Goal: Task Accomplishment & Management: Manage account settings

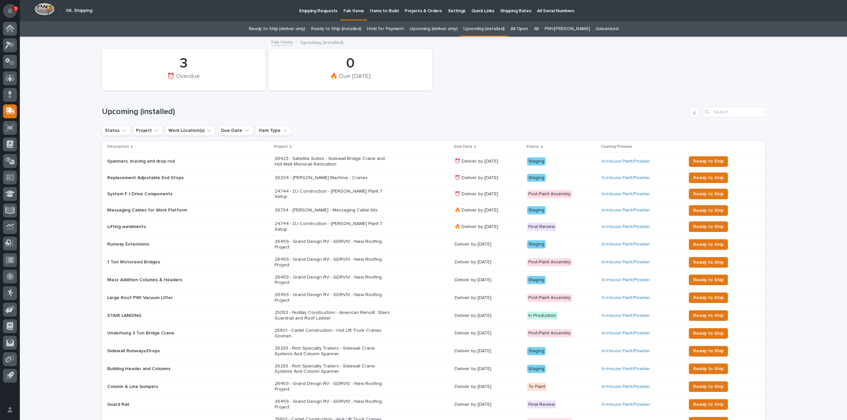
click at [13, 10] on button "Notifications" at bounding box center [10, 11] width 14 height 14
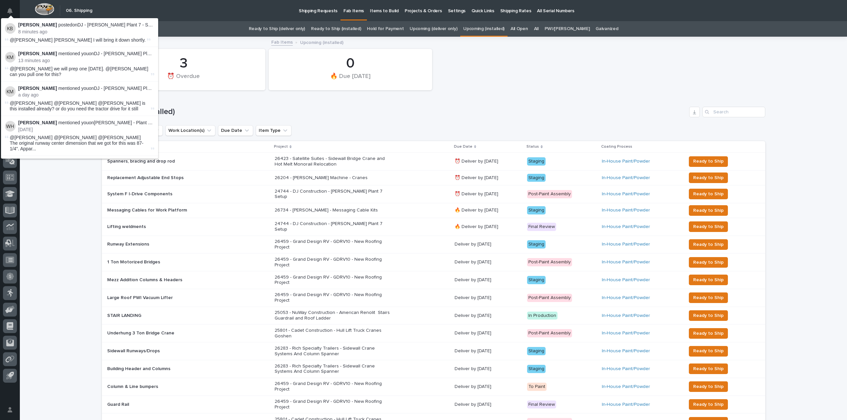
click at [515, 76] on div "3 ⏰ Overdue 0 🔥 Due Today" at bounding box center [434, 70] width 670 height 48
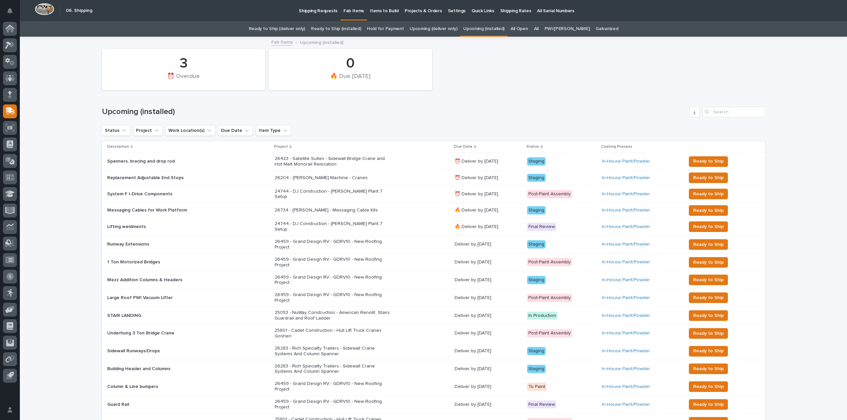
click at [317, 8] on p "Shipping Requests" at bounding box center [318, 7] width 39 height 14
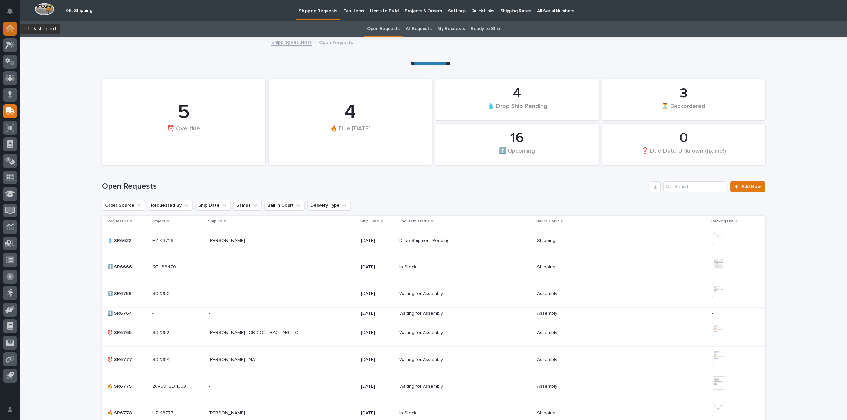
click at [13, 33] on div at bounding box center [10, 29] width 14 height 14
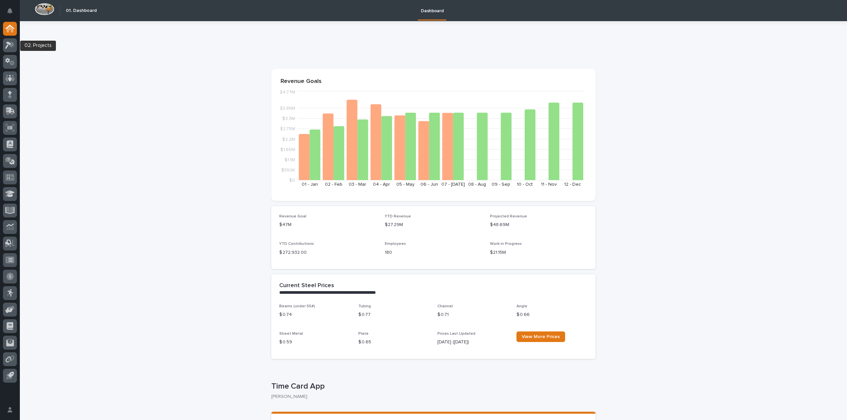
click at [11, 45] on icon at bounding box center [12, 44] width 6 height 7
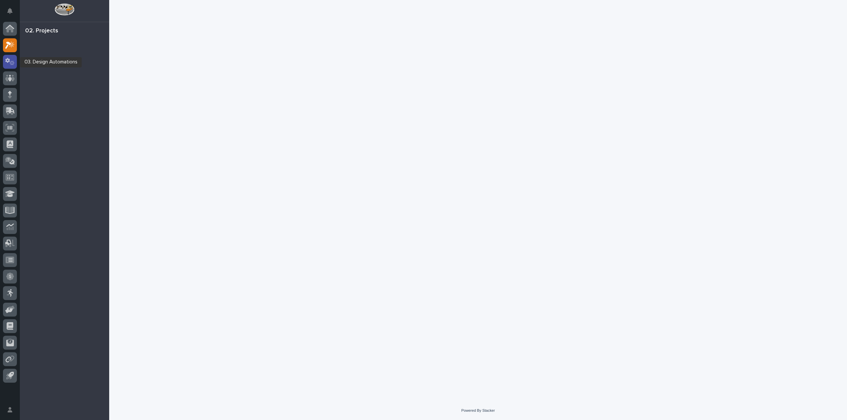
click at [11, 63] on icon at bounding box center [12, 63] width 5 height 5
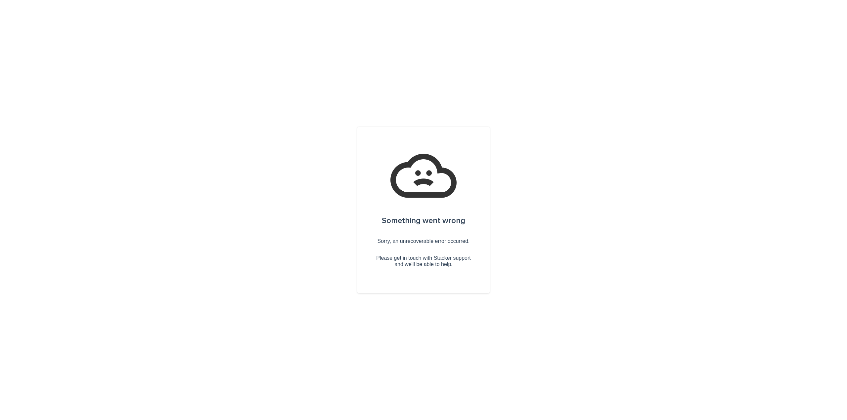
click at [176, 94] on div "Something went wrong Sorry, an unrecoverable error occurred. Please get in touc…" at bounding box center [423, 210] width 847 height 420
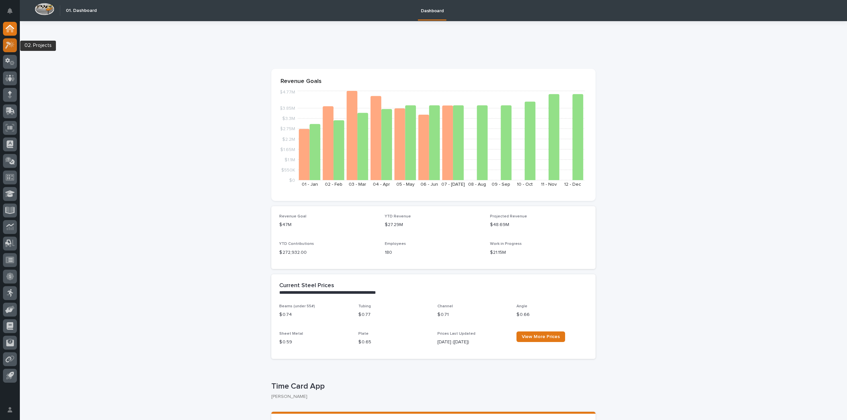
click at [13, 44] on icon at bounding box center [12, 44] width 6 height 7
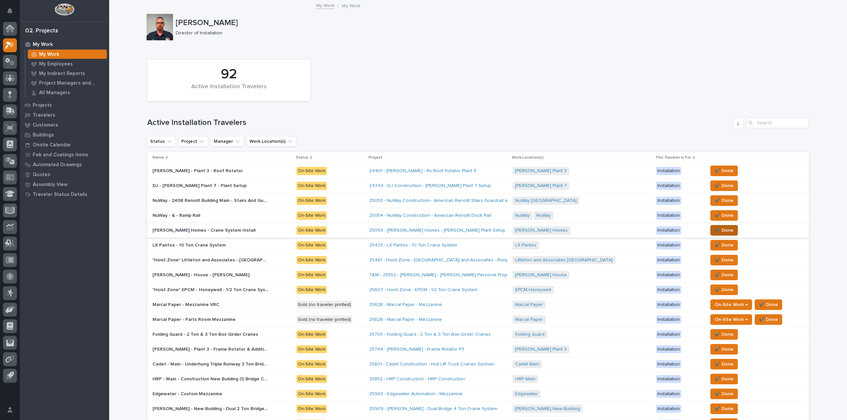
click at [730, 230] on span "✔️ Done" at bounding box center [723, 231] width 19 height 8
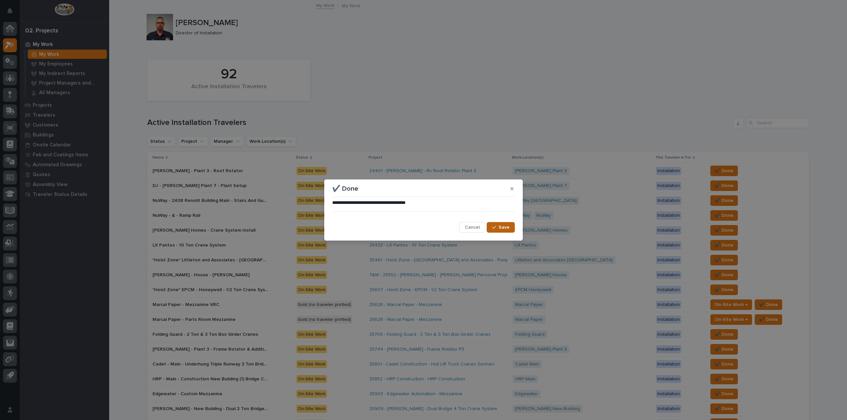
click at [508, 228] on span "Save" at bounding box center [503, 228] width 11 height 6
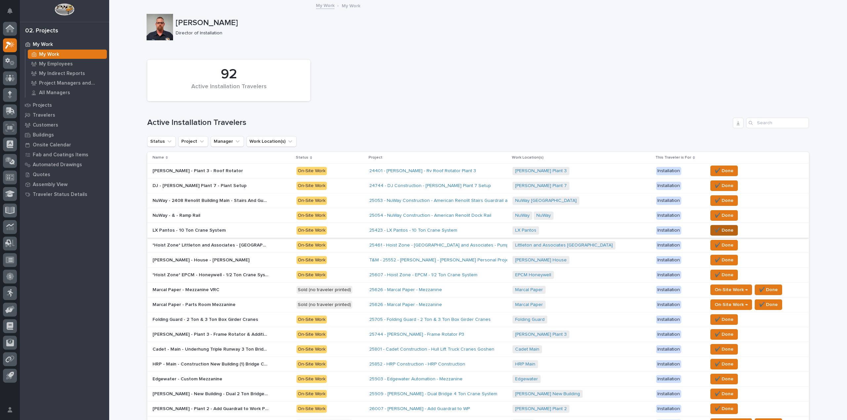
click at [719, 231] on span "✔️ Done" at bounding box center [723, 231] width 19 height 8
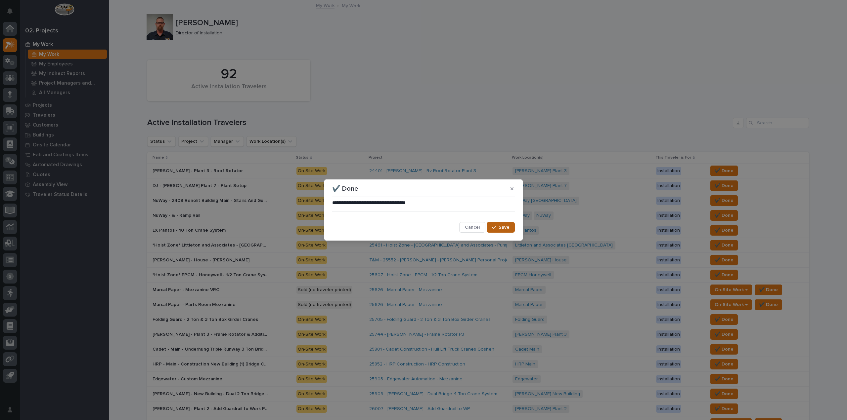
click at [499, 223] on button "Save" at bounding box center [501, 227] width 28 height 11
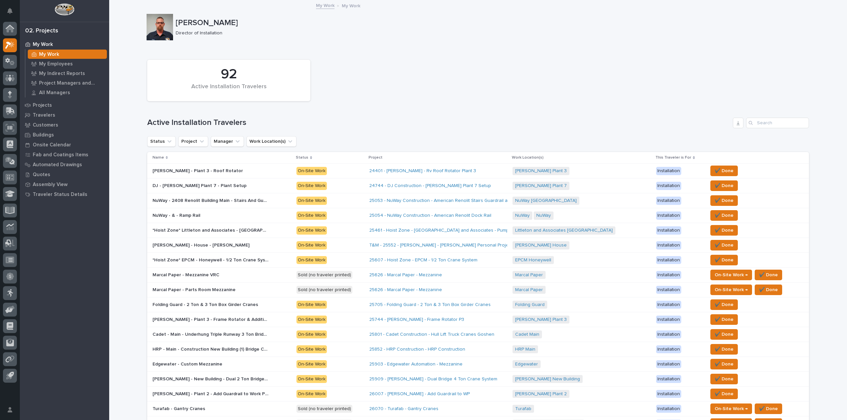
click at [244, 227] on p "*Hoist Zone* Littleton and Associates - [GEOGRAPHIC_DATA] - 2 Ton Crane System" at bounding box center [210, 230] width 117 height 7
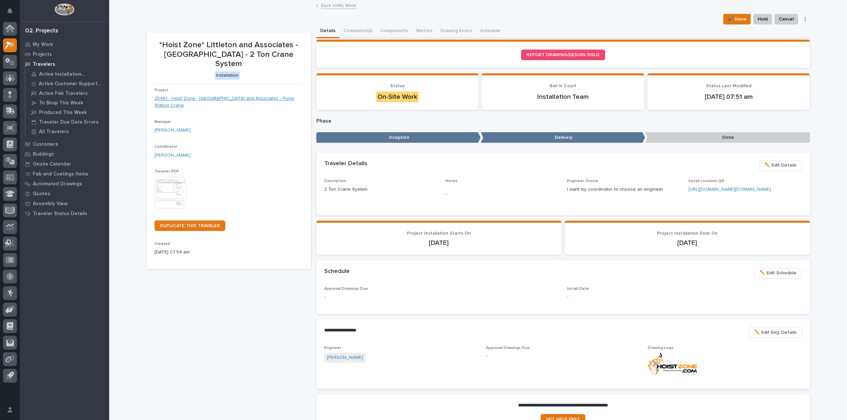
click at [210, 95] on link "25461 - Hoist Zone - [GEOGRAPHIC_DATA] and Associates - Pump Station Crane" at bounding box center [228, 102] width 149 height 14
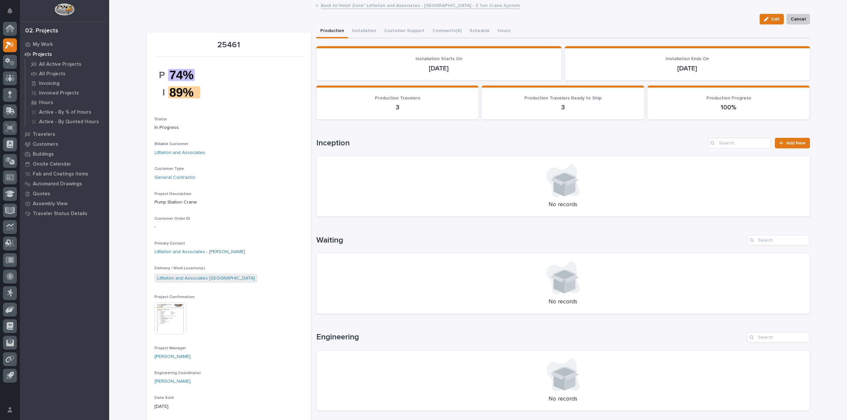
click at [168, 323] on img at bounding box center [170, 319] width 32 height 32
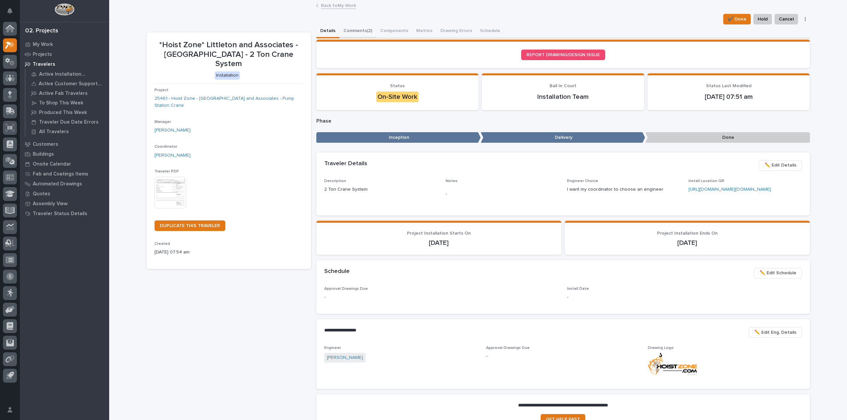
click at [353, 29] on button "Comments (2)" at bounding box center [357, 31] width 37 height 14
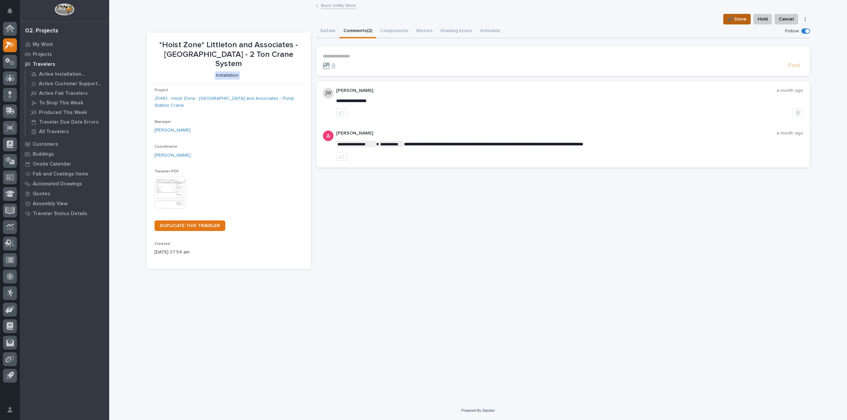
click at [744, 19] on span "✔️ Done" at bounding box center [736, 19] width 19 height 8
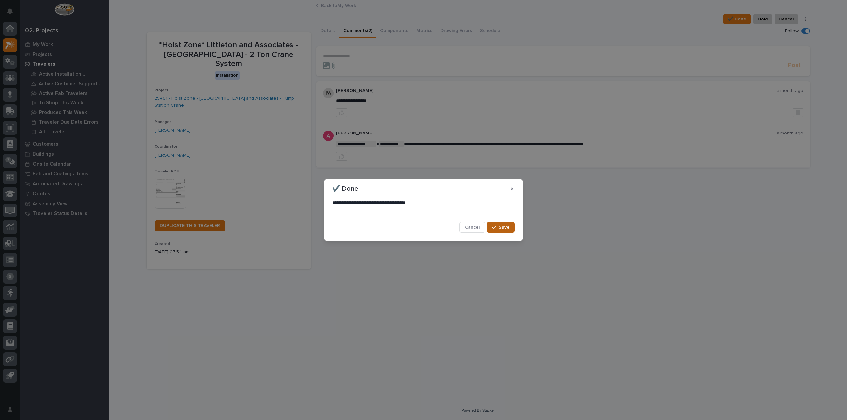
click at [499, 227] on span "Save" at bounding box center [503, 228] width 11 height 6
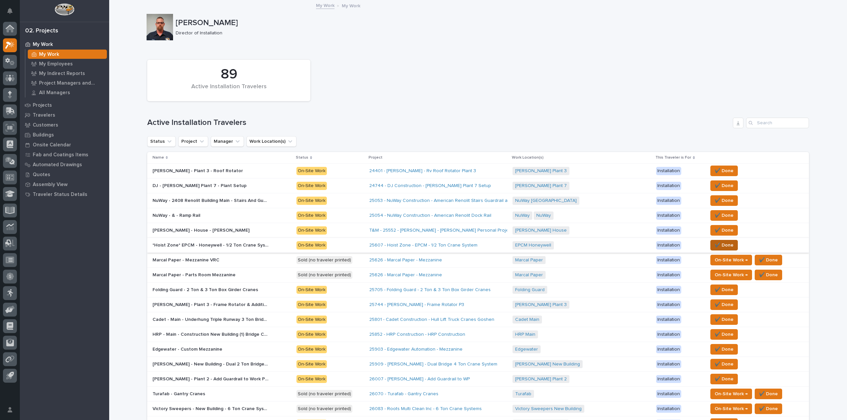
click at [722, 242] on span "✔️ Done" at bounding box center [723, 245] width 19 height 8
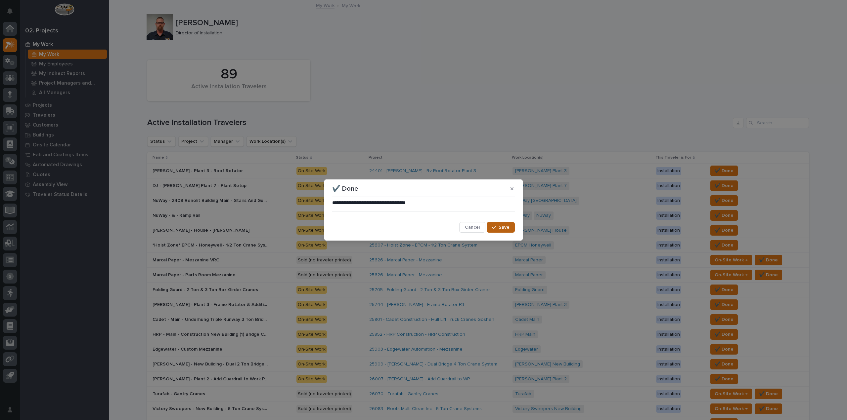
click at [500, 226] on span "Save" at bounding box center [503, 228] width 11 height 6
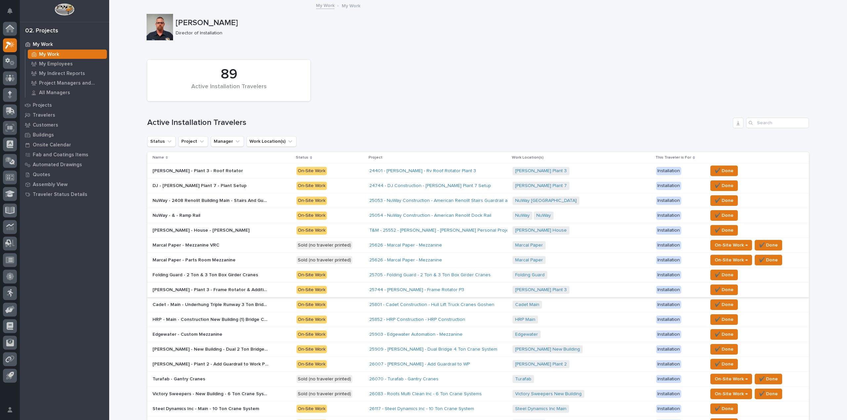
scroll to position [33, 0]
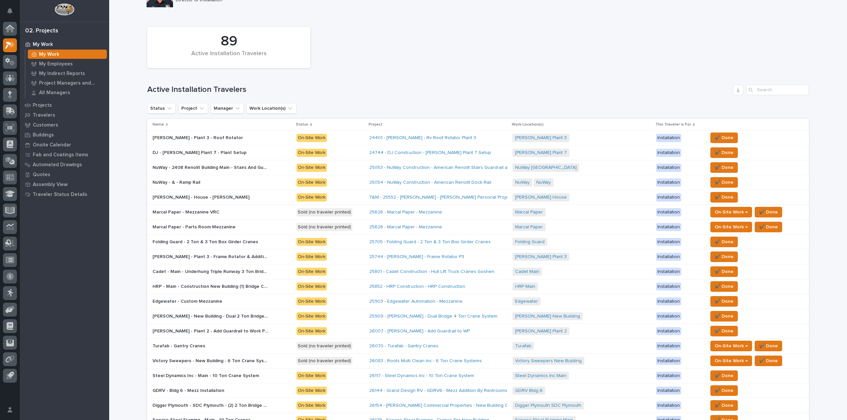
click at [188, 301] on p "Edgewater - Custom Mezzanine" at bounding box center [187, 301] width 71 height 7
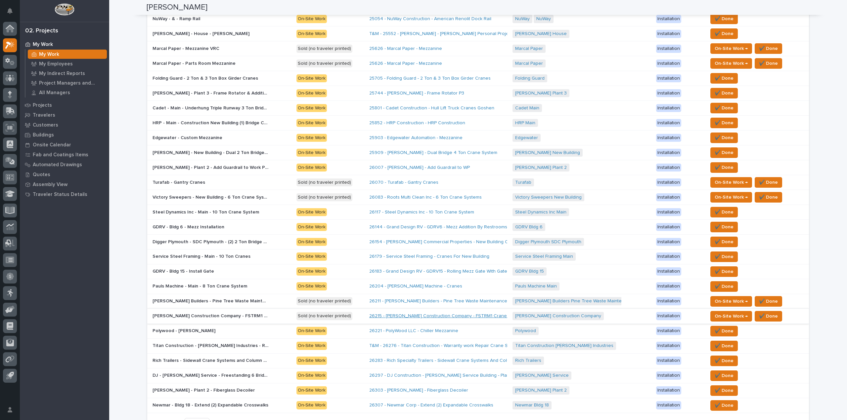
scroll to position [261, 0]
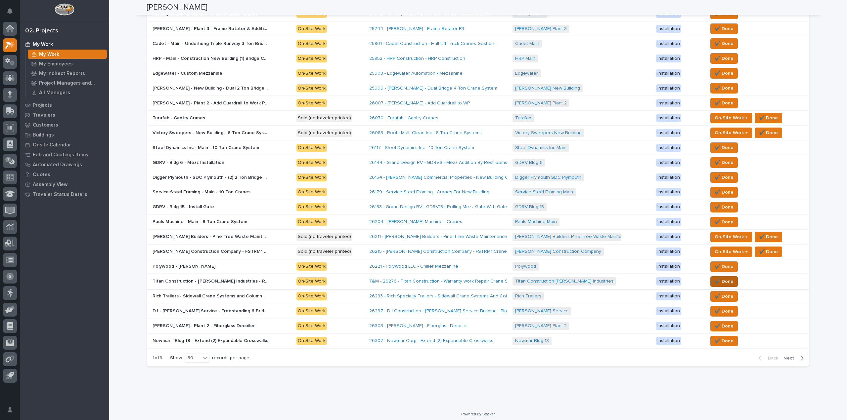
click at [732, 279] on button "✔️ Done" at bounding box center [723, 282] width 27 height 11
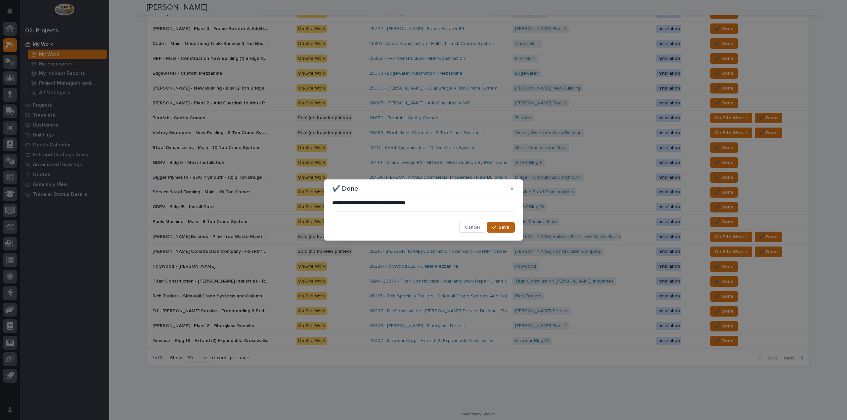
click at [496, 226] on icon "button" at bounding box center [494, 227] width 4 height 5
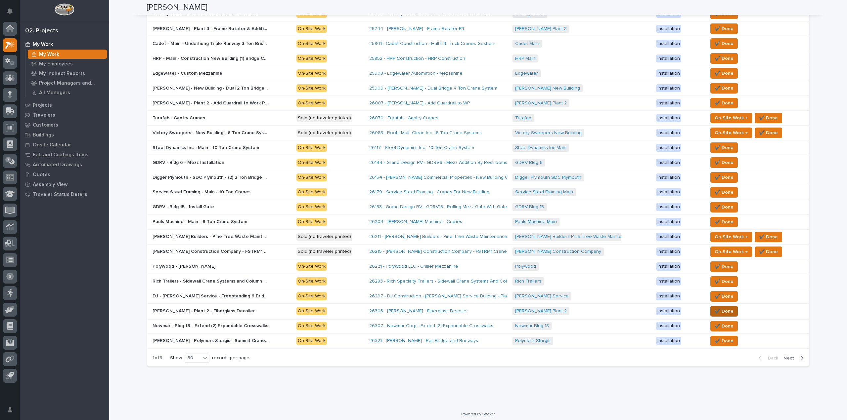
click at [716, 309] on span "✔️ Done" at bounding box center [723, 312] width 19 height 8
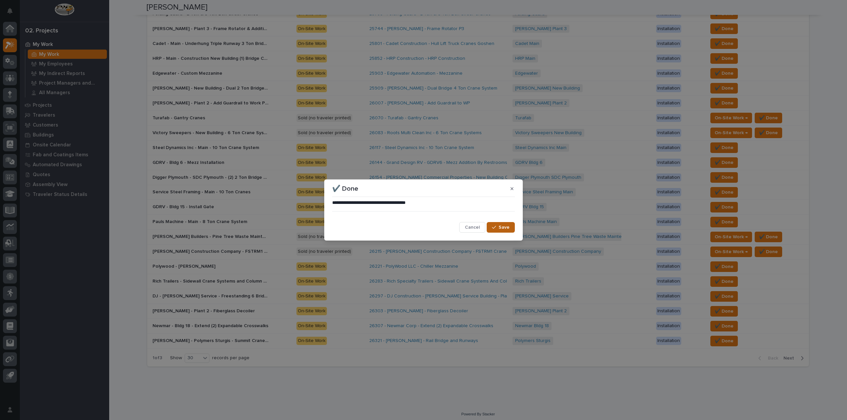
click at [500, 228] on span "Save" at bounding box center [503, 228] width 11 height 6
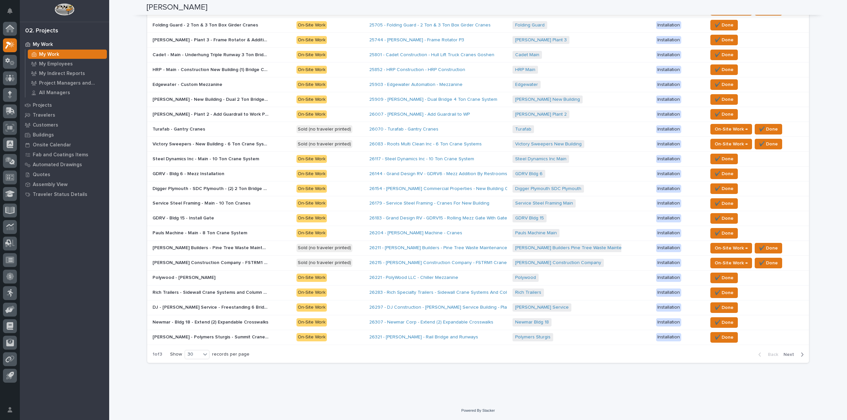
scroll to position [246, 0]
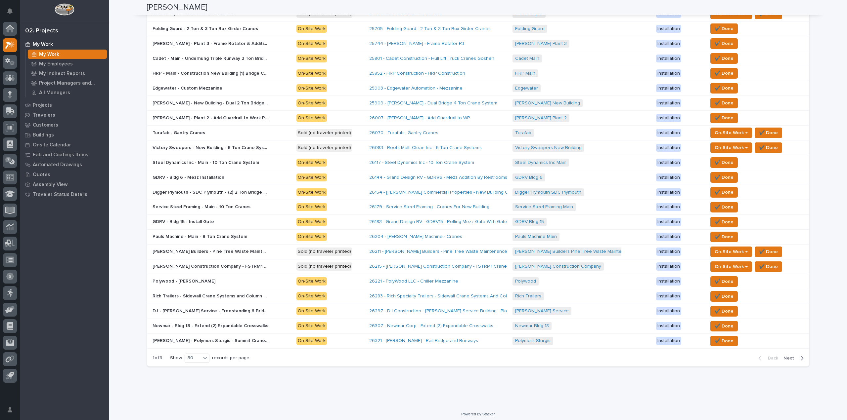
click at [727, 337] on span "✔️ Done" at bounding box center [723, 341] width 19 height 8
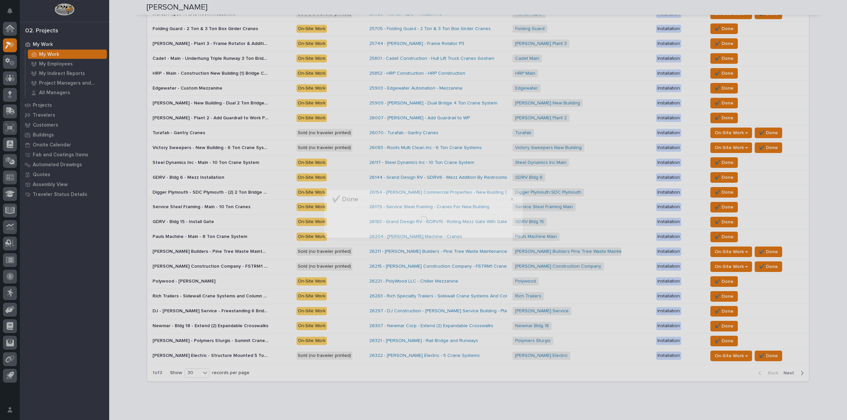
scroll to position [261, 0]
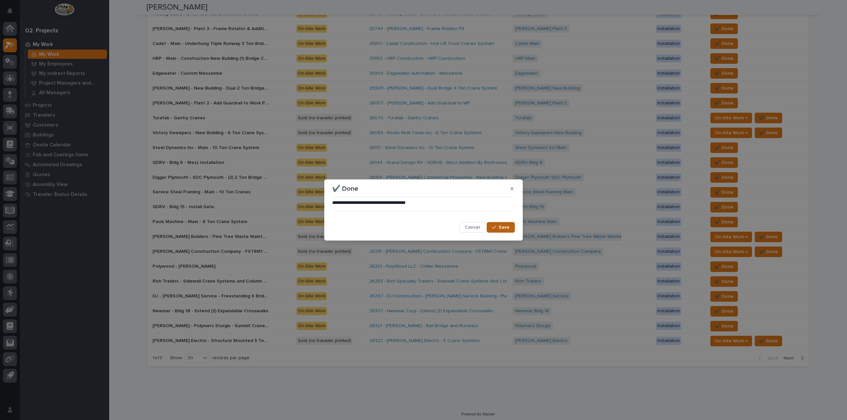
click at [495, 223] on button "Save" at bounding box center [501, 227] width 28 height 11
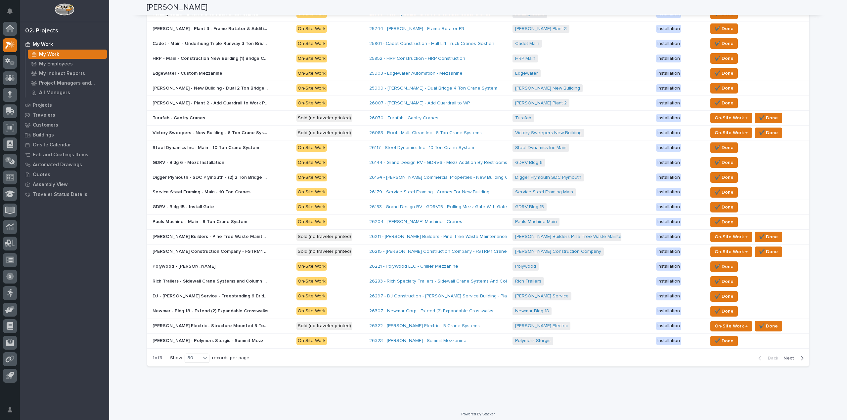
click at [788, 356] on span "Next" at bounding box center [790, 359] width 15 height 6
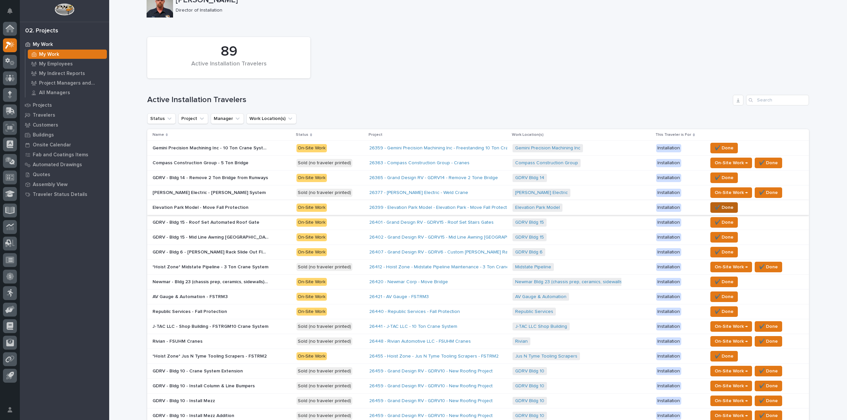
scroll to position [33, 0]
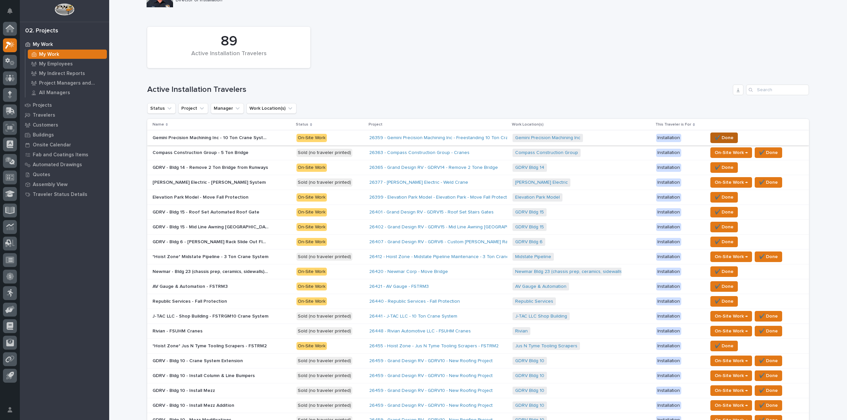
click at [725, 136] on span "✔️ Done" at bounding box center [723, 138] width 19 height 8
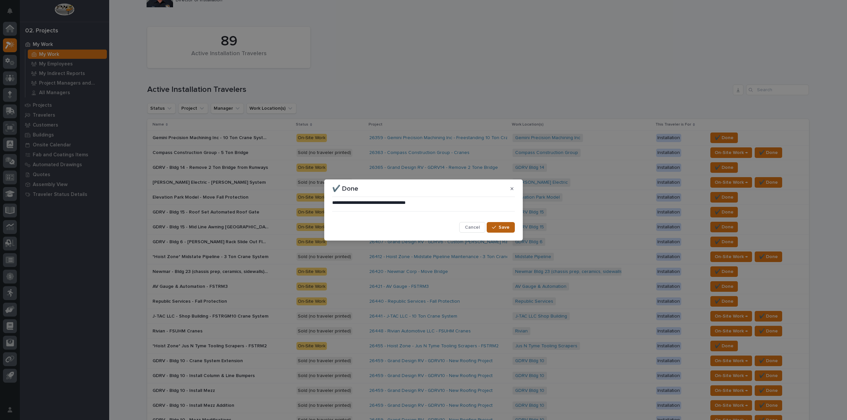
click at [503, 225] on span "Save" at bounding box center [503, 228] width 11 height 6
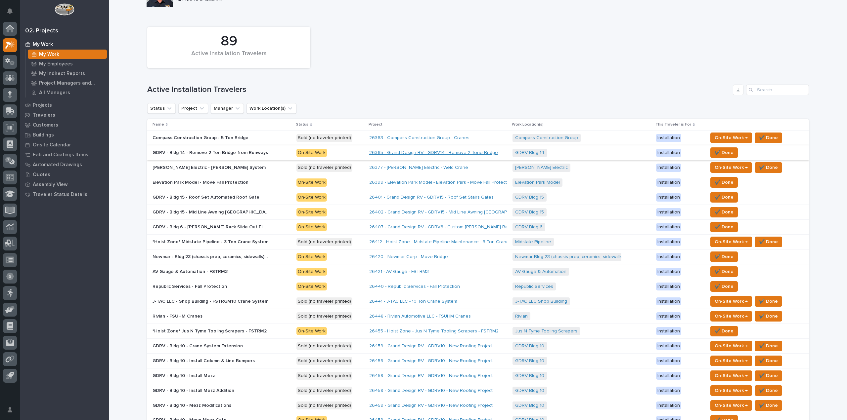
click at [392, 153] on link "26365 - Grand Design RV - GDRV14 - Remove 2 Tone Bridge" at bounding box center [433, 153] width 129 height 6
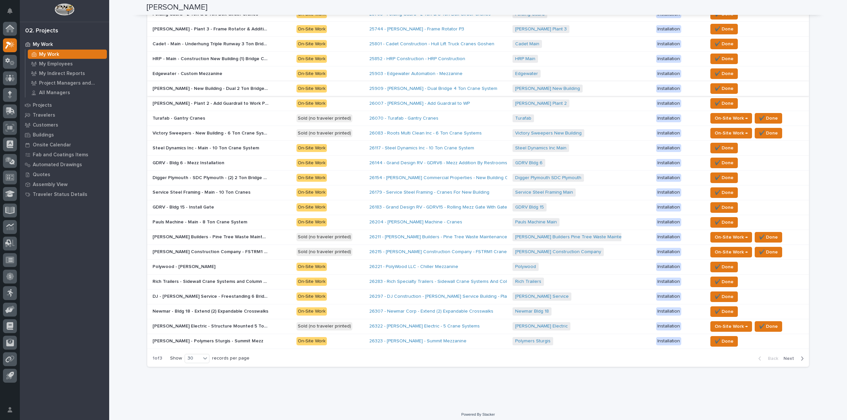
scroll to position [261, 0]
click at [199, 355] on div "30" at bounding box center [193, 358] width 16 height 7
click at [784, 356] on span "Next" at bounding box center [790, 359] width 15 height 6
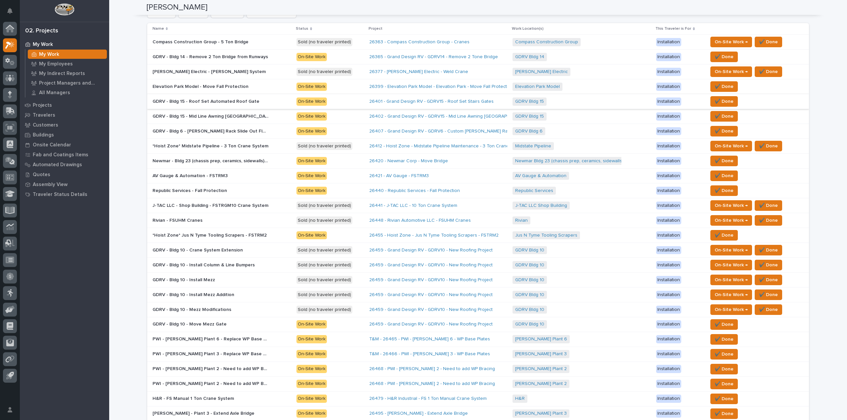
scroll to position [30, 0]
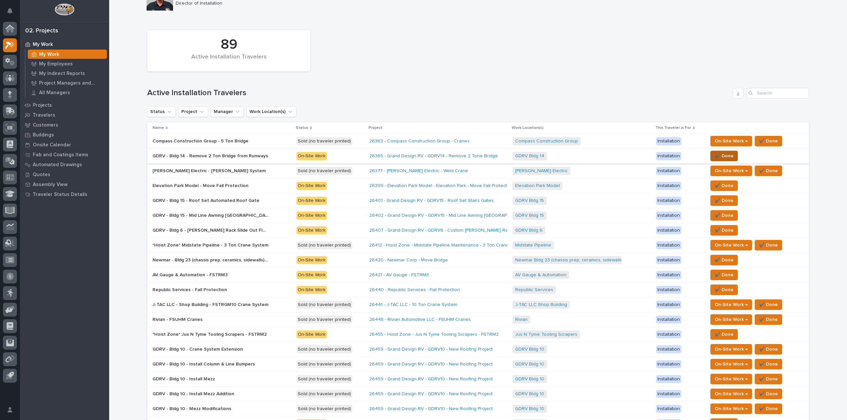
click at [721, 155] on span "✔️ Done" at bounding box center [723, 156] width 19 height 8
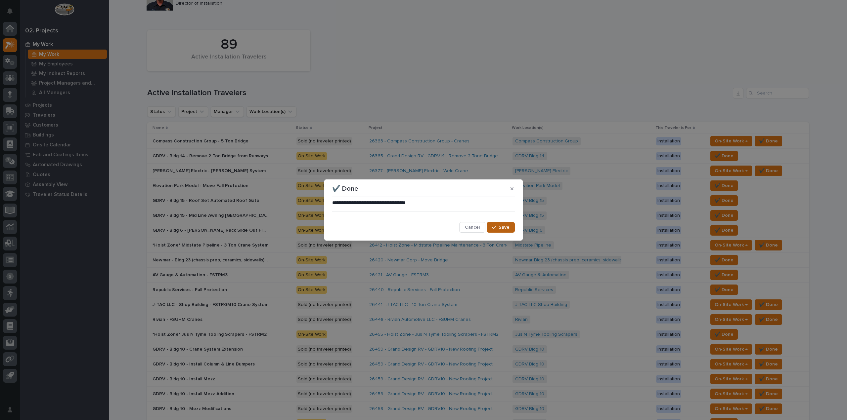
click at [502, 226] on span "Save" at bounding box center [503, 228] width 11 height 6
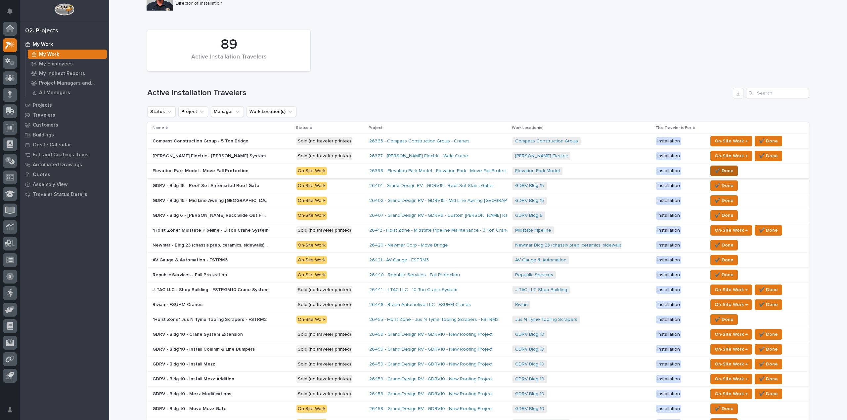
click at [733, 171] on button "✔️ Done" at bounding box center [723, 171] width 27 height 11
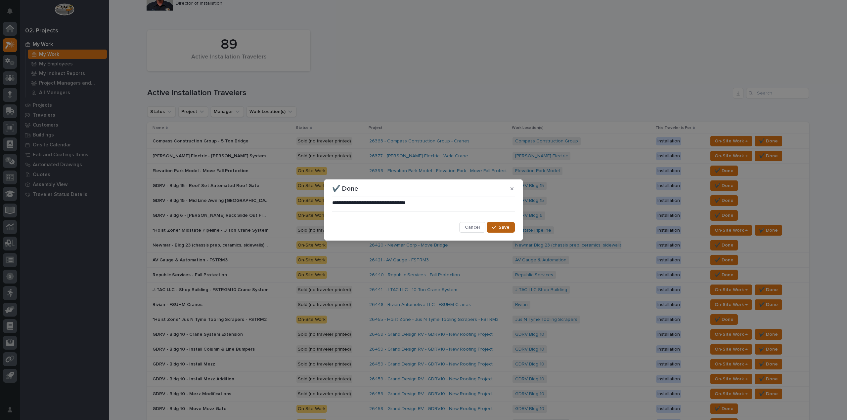
click at [504, 227] on span "Save" at bounding box center [503, 228] width 11 height 6
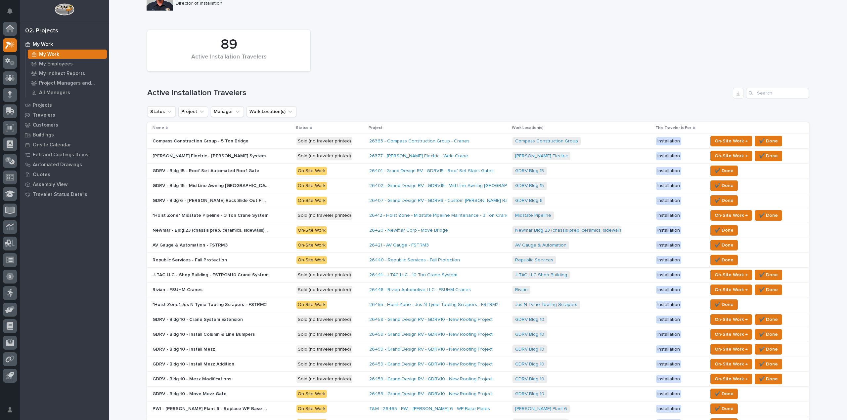
click at [240, 229] on p "Newmar - Bldg 23 (chassis prep, ceramics, sidewalls) - Move Bridge" at bounding box center [210, 230] width 117 height 7
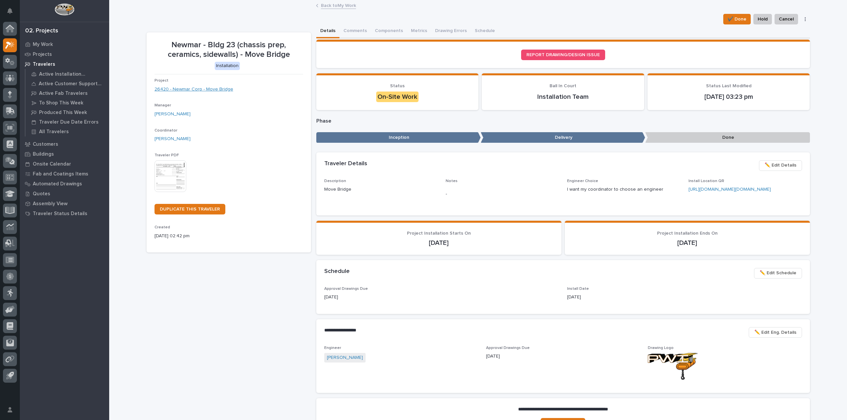
click at [181, 89] on link "26420 - Newmar Corp - Move Bridge" at bounding box center [193, 89] width 79 height 7
click at [733, 18] on span "✔️ Done" at bounding box center [736, 19] width 19 height 8
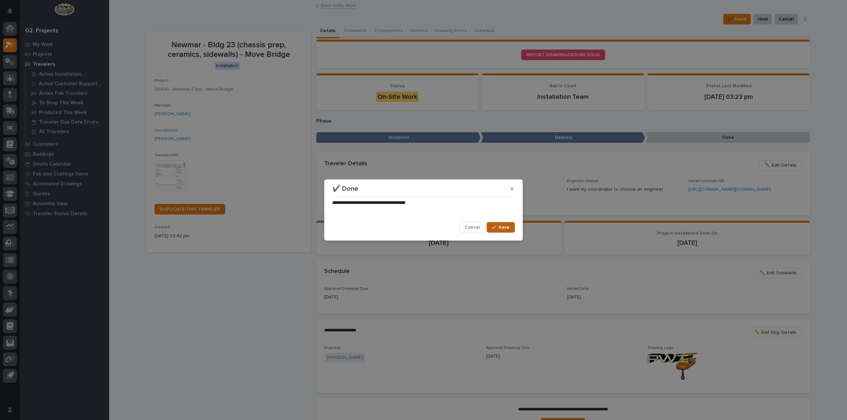
click at [500, 223] on button "Save" at bounding box center [501, 227] width 28 height 11
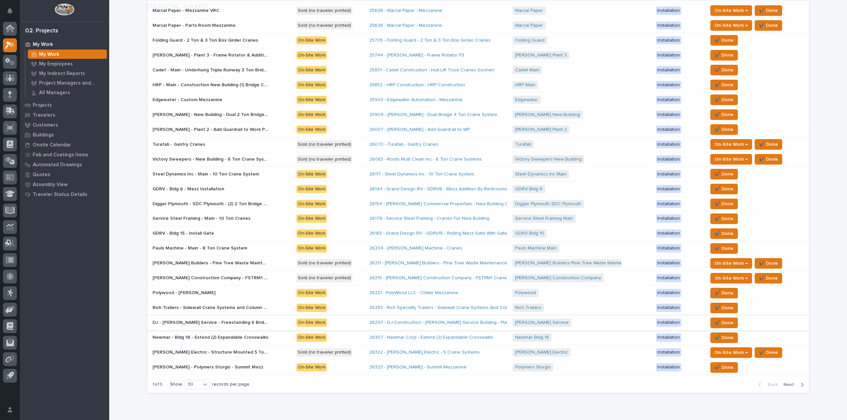
scroll to position [261, 0]
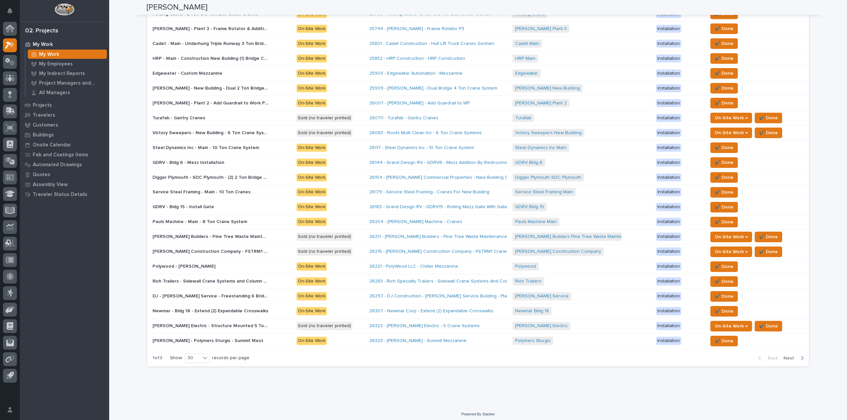
click at [785, 356] on span "Next" at bounding box center [790, 359] width 15 height 6
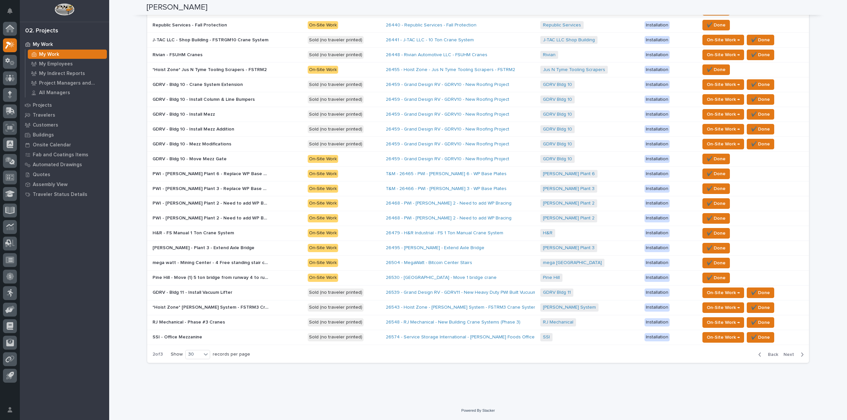
scroll to position [246, 0]
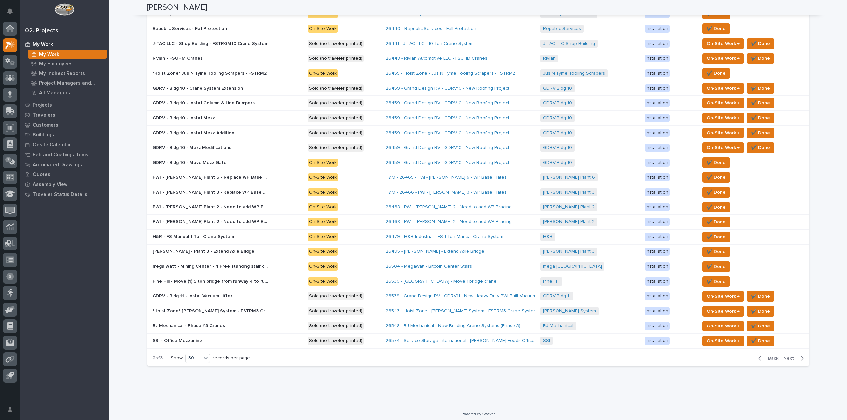
click at [785, 356] on span "Next" at bounding box center [790, 359] width 15 height 6
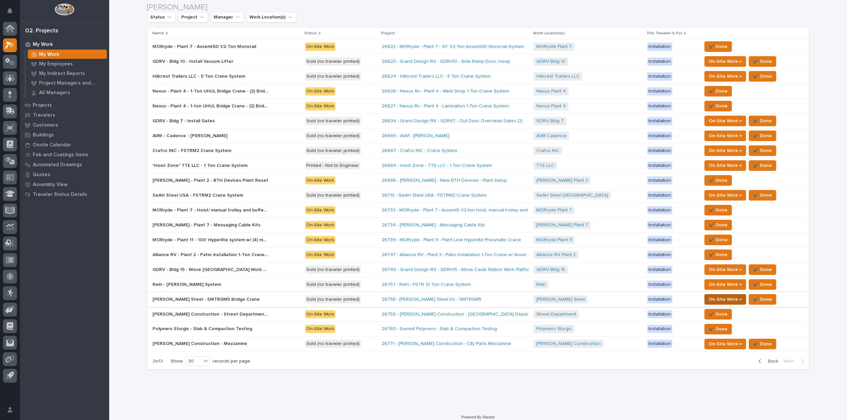
scroll to position [128, 0]
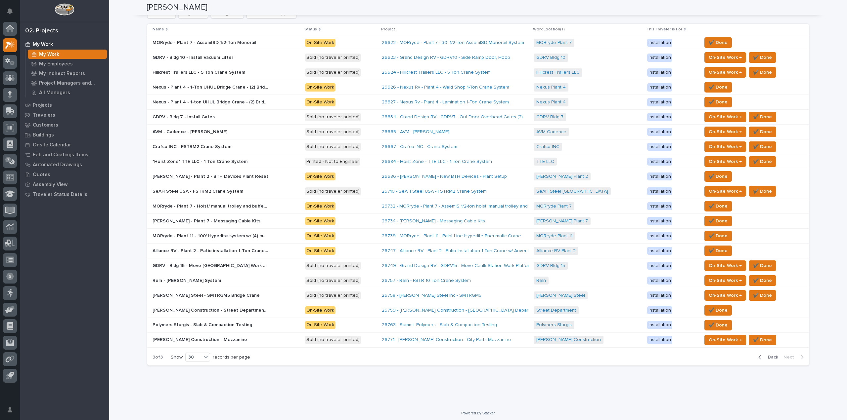
click at [773, 355] on span "Back" at bounding box center [771, 358] width 14 height 6
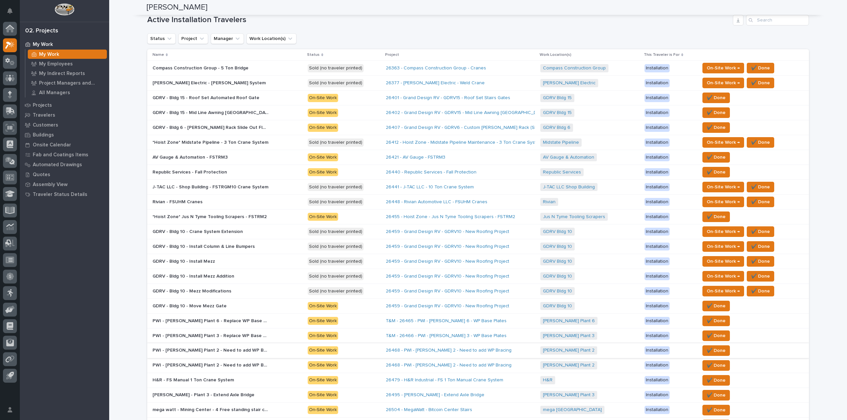
scroll to position [0, 0]
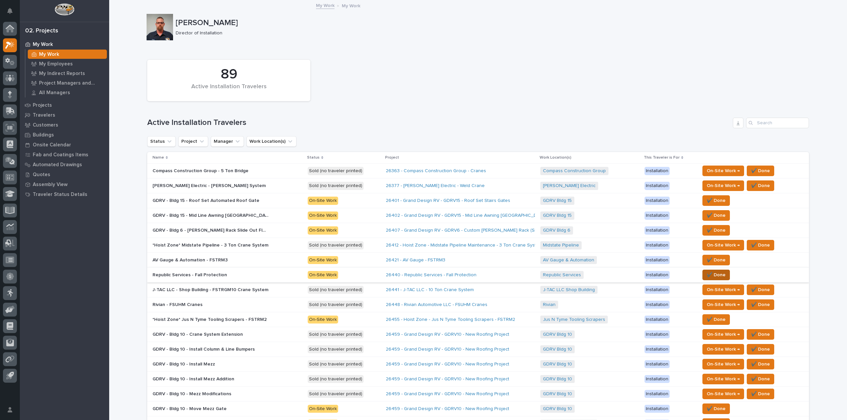
click at [722, 275] on span "✔️ Done" at bounding box center [715, 275] width 19 height 8
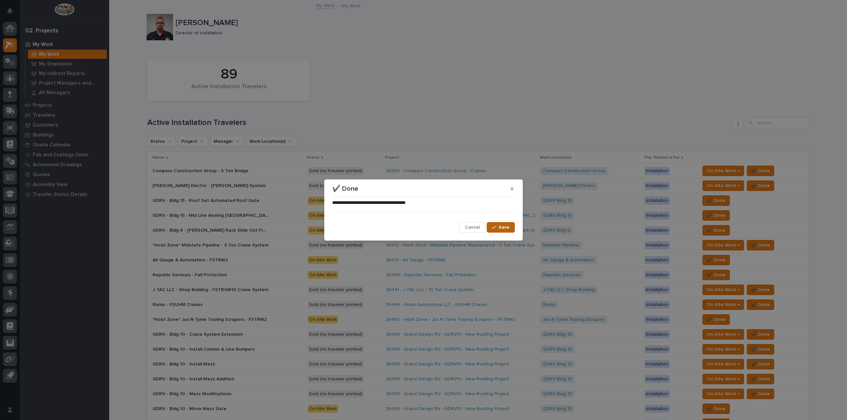
click at [498, 227] on div "button" at bounding box center [495, 227] width 7 height 5
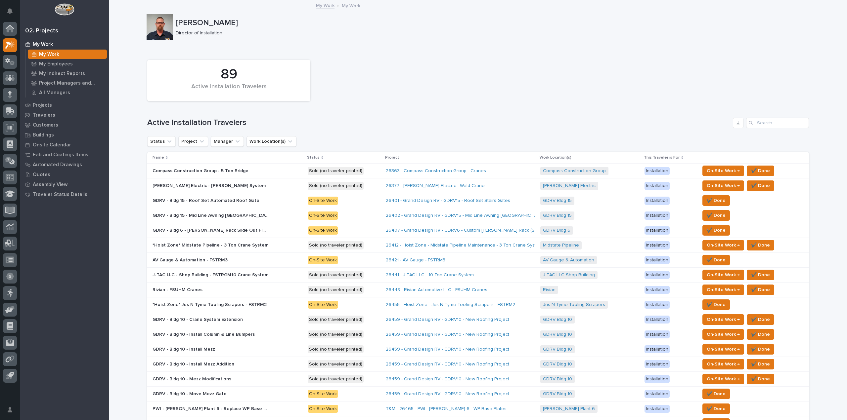
click at [211, 261] on p "AV Gauge & Automation - FSTRM3" at bounding box center [190, 259] width 76 height 7
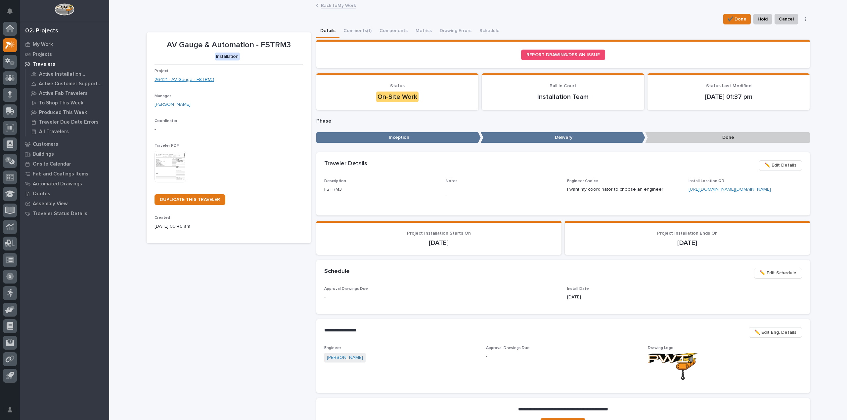
click at [187, 78] on link "26421 - AV Gauge - FSTRM3" at bounding box center [184, 79] width 60 height 7
click at [742, 24] on div "Details Comments (1) Components Metrics Drawing Errors Schedule" at bounding box center [562, 31] width 493 height 14
click at [741, 23] on span "✔️ Done" at bounding box center [736, 19] width 19 height 8
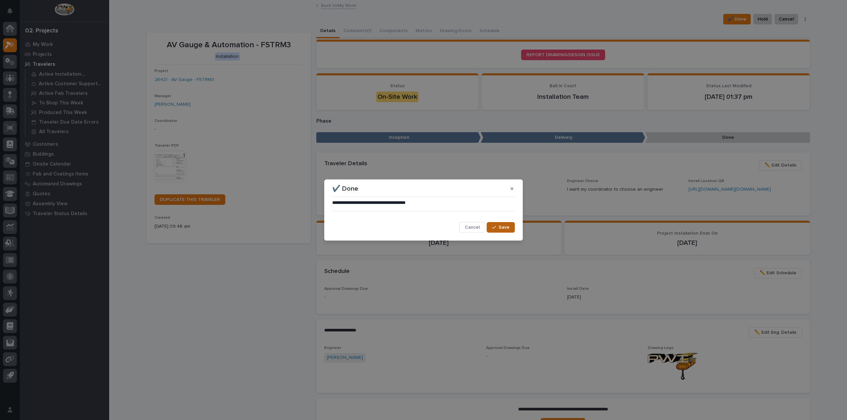
click at [498, 225] on button "Save" at bounding box center [501, 227] width 28 height 11
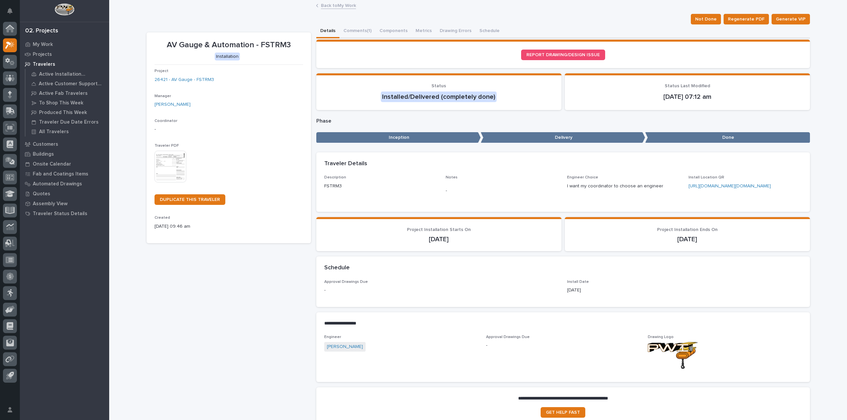
click at [330, 6] on link "Back to My Work" at bounding box center [338, 5] width 35 height 8
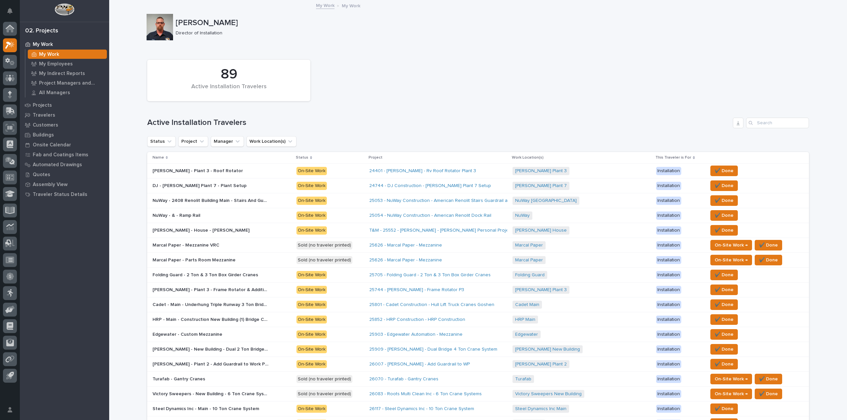
scroll to position [261, 0]
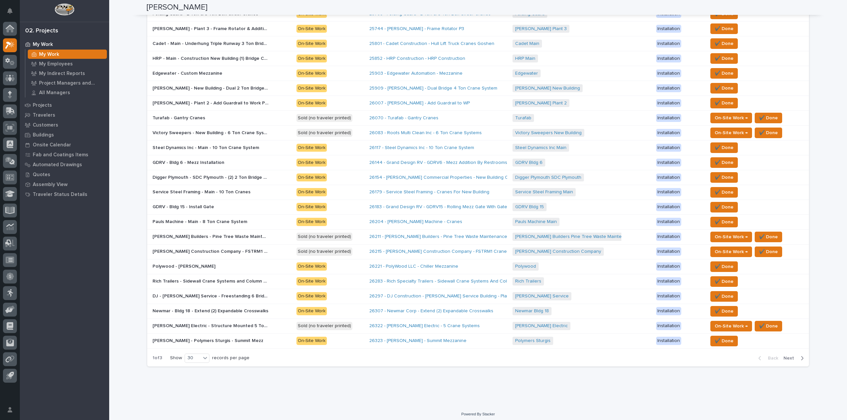
click at [783, 356] on span "Next" at bounding box center [790, 359] width 15 height 6
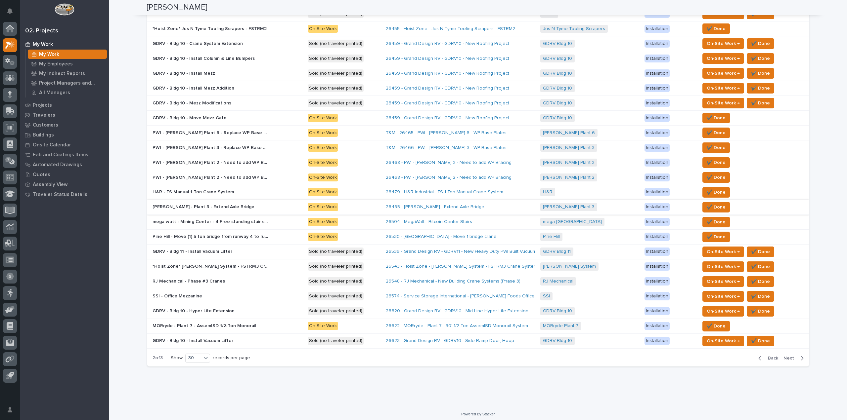
click at [189, 116] on p "GDRV - Bldg 10 - Move Mezz Gate" at bounding box center [189, 117] width 75 height 7
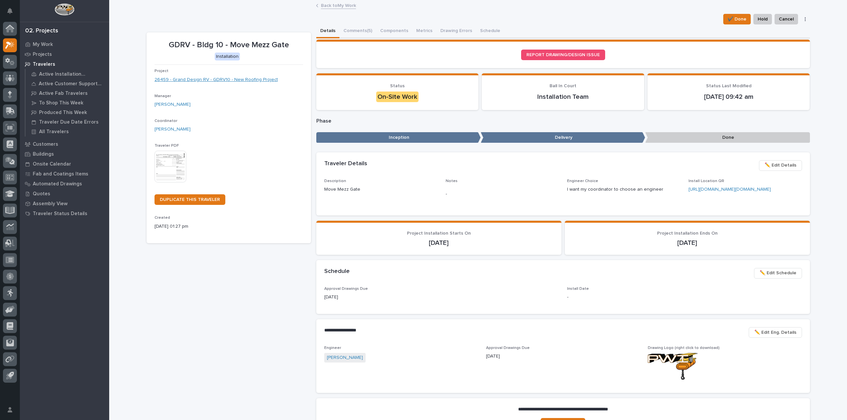
click at [181, 78] on link "26459 - Grand Design RV - GDRV10 - New Roofing Project" at bounding box center [215, 79] width 123 height 7
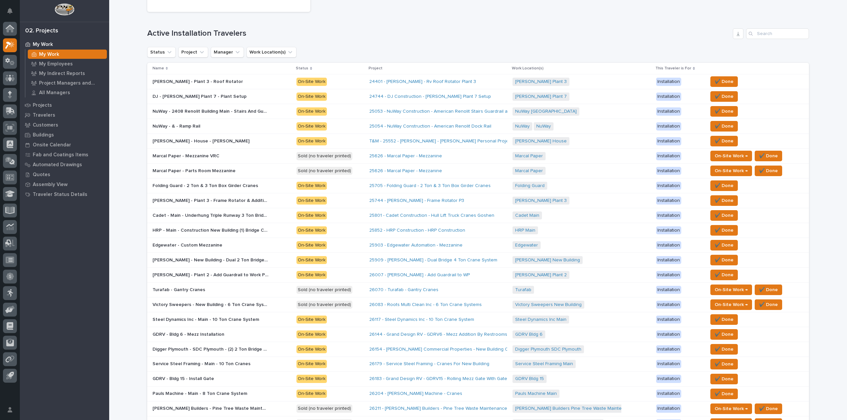
scroll to position [261, 0]
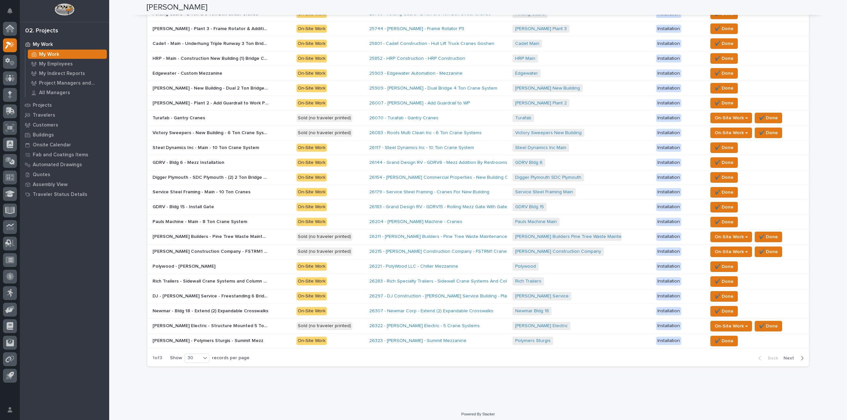
click at [783, 356] on span "Next" at bounding box center [790, 359] width 15 height 6
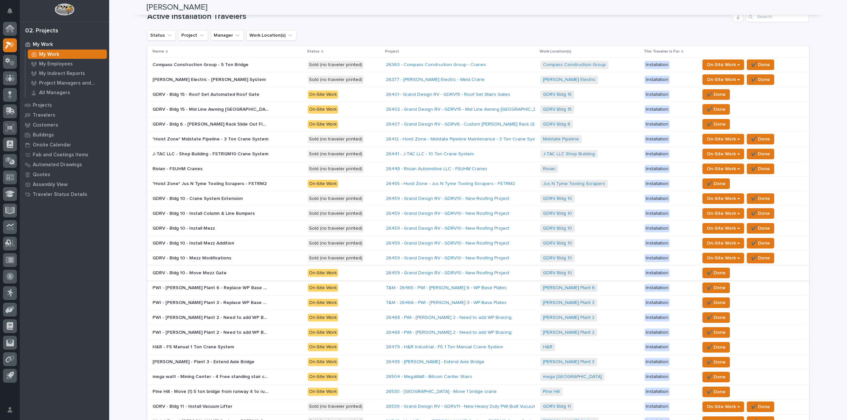
scroll to position [96, 0]
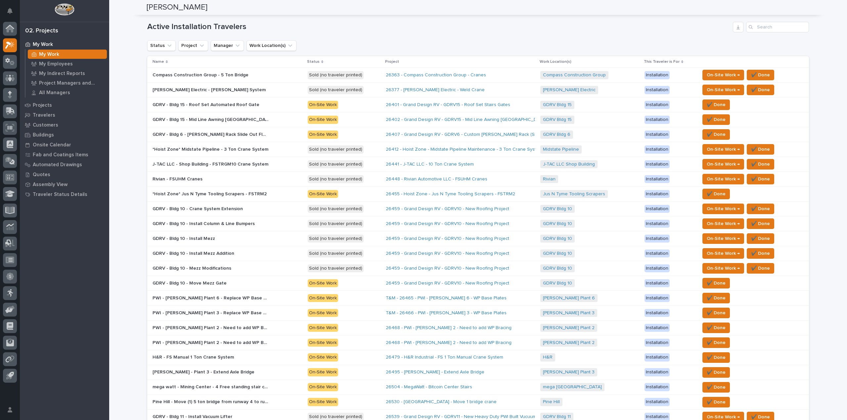
click at [233, 192] on p "*Hoist Zone* Jus N Tyme Tooling Scrapers - FSTRM2" at bounding box center [209, 193] width 115 height 7
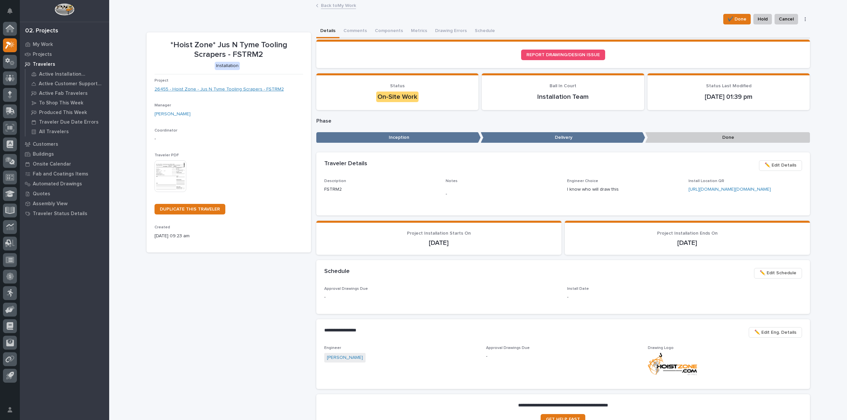
click at [240, 92] on link "26455 - Hoist Zone - Jus N Tyme Tooling Scrapers - FSTRM2" at bounding box center [218, 89] width 129 height 7
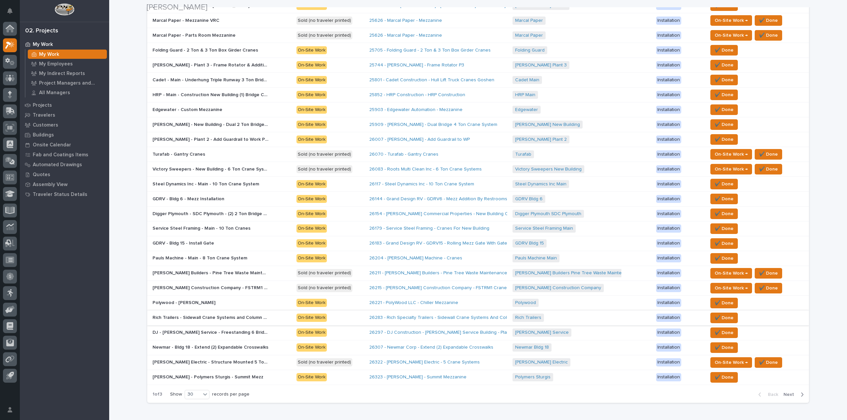
scroll to position [261, 0]
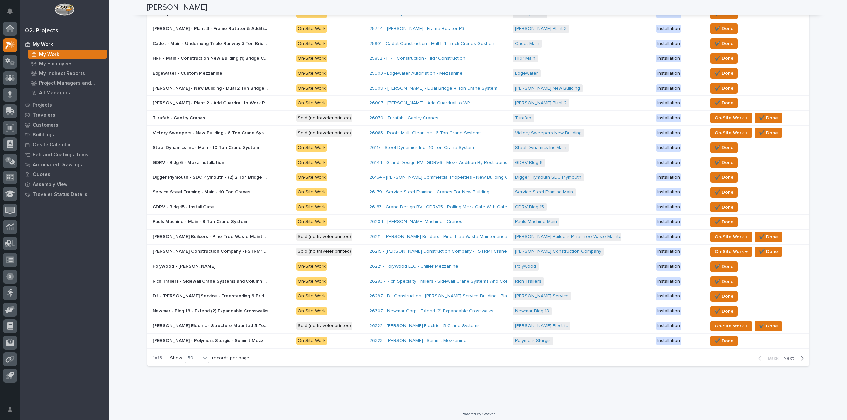
click at [790, 356] on span "Next" at bounding box center [790, 359] width 15 height 6
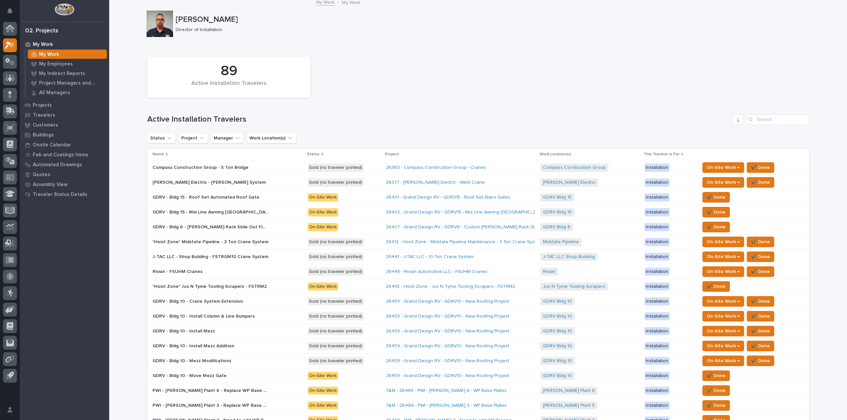
scroll to position [0, 0]
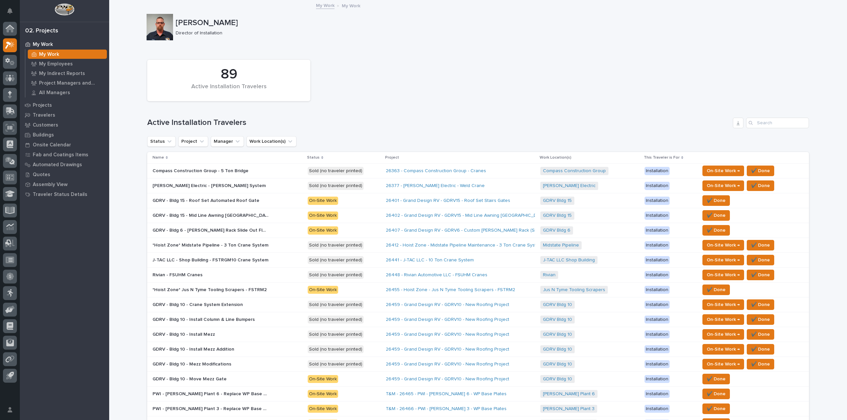
click at [201, 290] on p "*Hoist Zone* Jus N Tyme Tooling Scrapers - FSTRM2" at bounding box center [209, 289] width 115 height 7
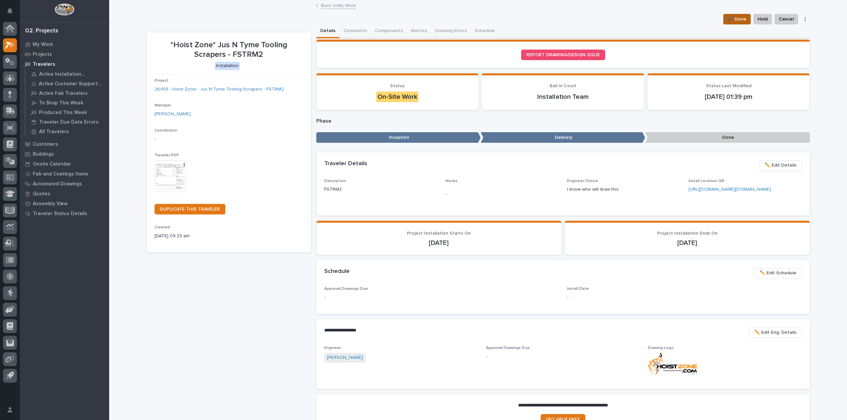
click at [743, 18] on span "✔️ Done" at bounding box center [736, 19] width 19 height 8
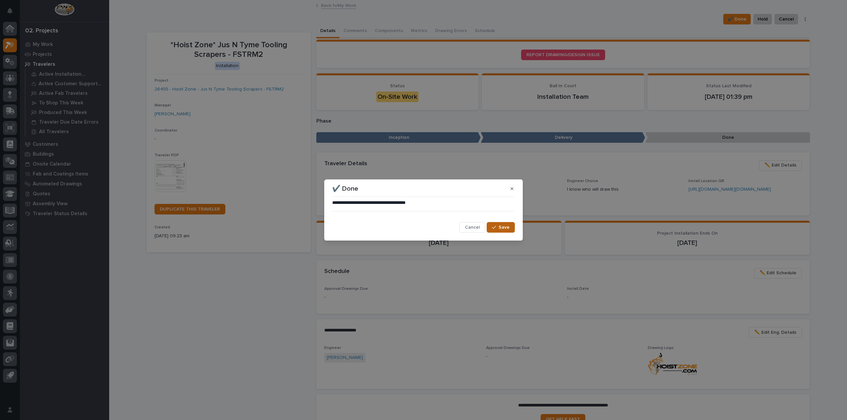
click at [510, 227] on button "Save" at bounding box center [501, 227] width 28 height 11
